Goal: Find specific page/section: Find specific page/section

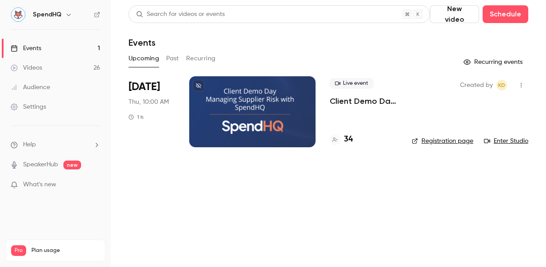
click at [245, 104] on div at bounding box center [252, 111] width 126 height 71
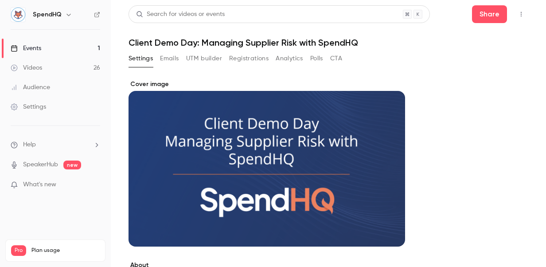
click at [246, 58] on button "Registrations" at bounding box center [248, 58] width 39 height 14
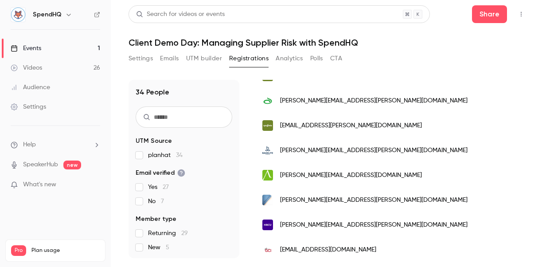
scroll to position [488, 0]
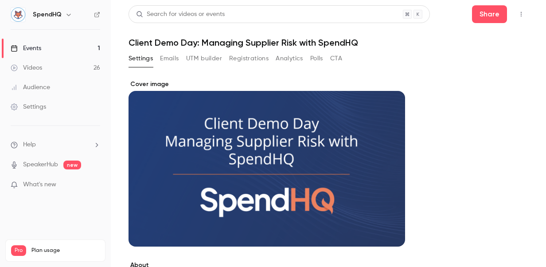
scroll to position [89, 0]
